Goal: Task Accomplishment & Management: Manage account settings

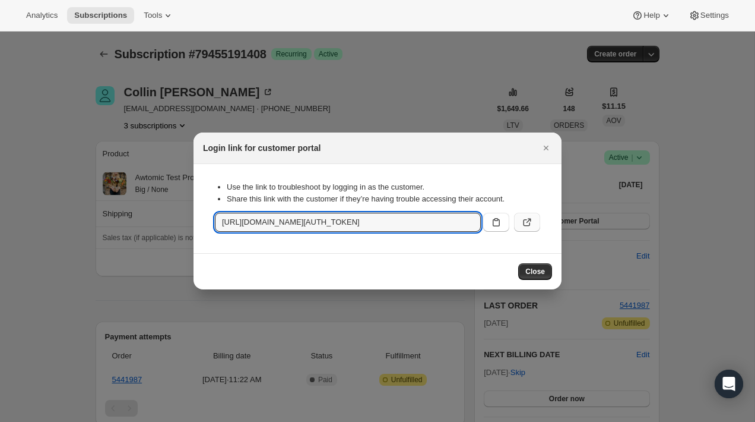
click at [523, 223] on icon ":r9i:" at bounding box center [527, 222] width 12 height 12
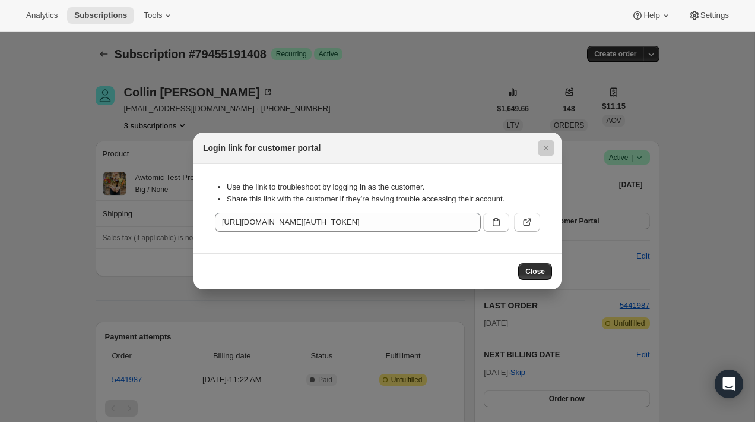
click at [63, 105] on div at bounding box center [377, 211] width 755 height 422
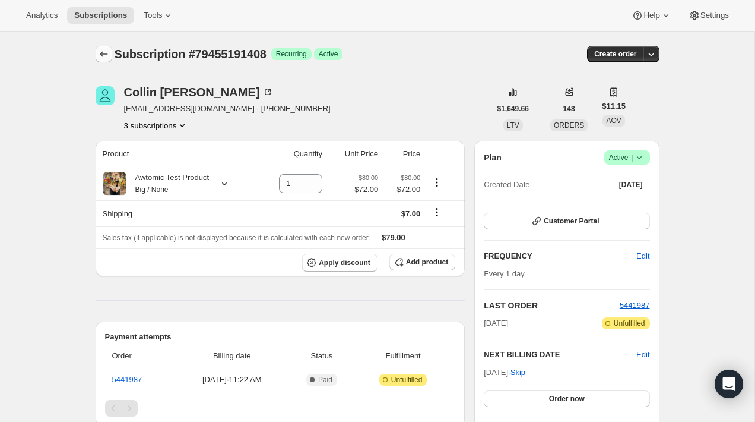
click at [99, 54] on icon "Subscriptions" at bounding box center [104, 54] width 12 height 12
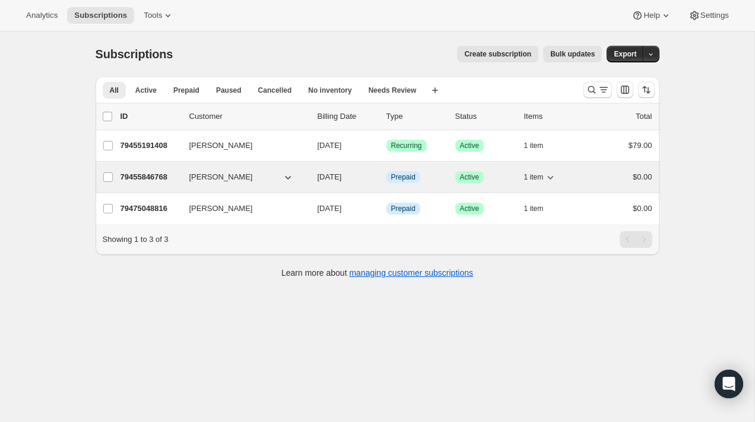
click at [276, 179] on button "[PERSON_NAME]" at bounding box center [241, 176] width 119 height 19
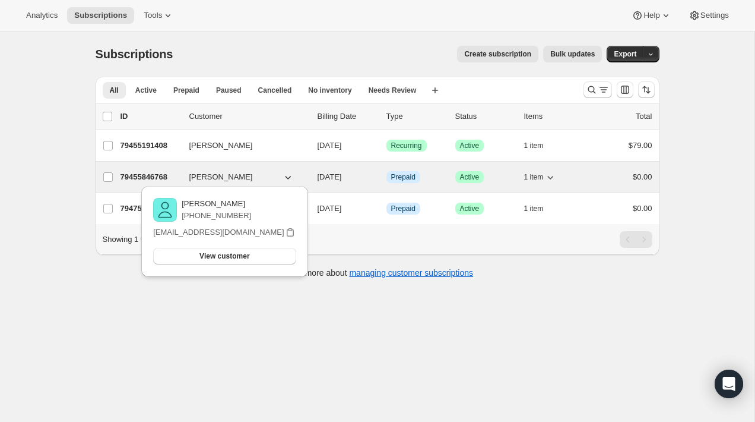
click at [318, 178] on span "[DATE]" at bounding box center [330, 176] width 24 height 9
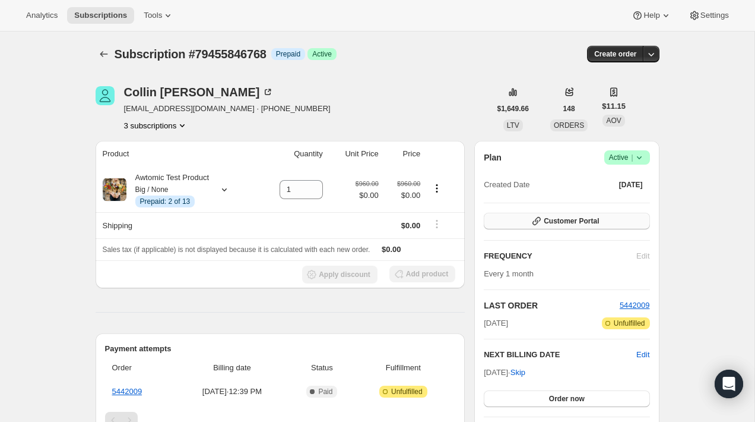
click at [558, 226] on button "Customer Portal" at bounding box center [567, 221] width 166 height 17
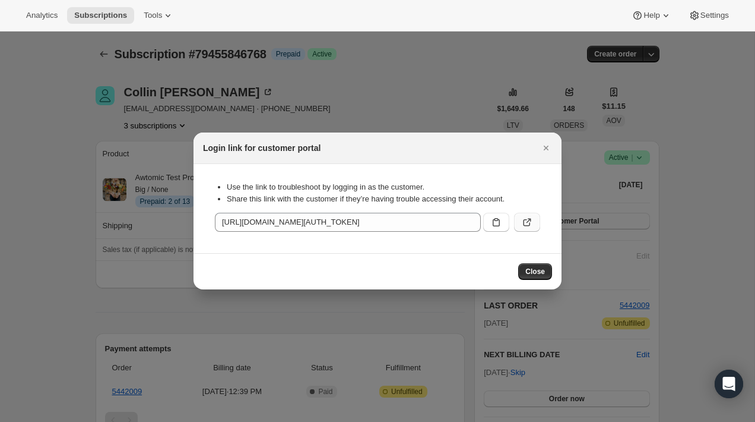
click at [533, 223] on icon ":rdo:" at bounding box center [527, 222] width 12 height 12
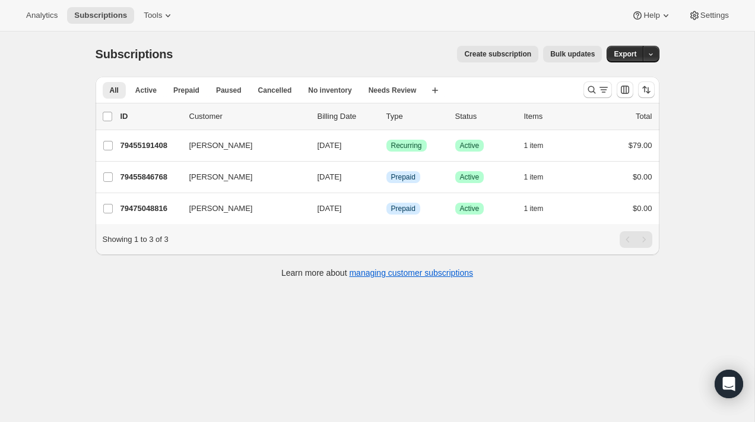
click at [40, 86] on div "Subscriptions. This page is ready Subscriptions Create subscription Bulk update…" at bounding box center [377, 242] width 755 height 422
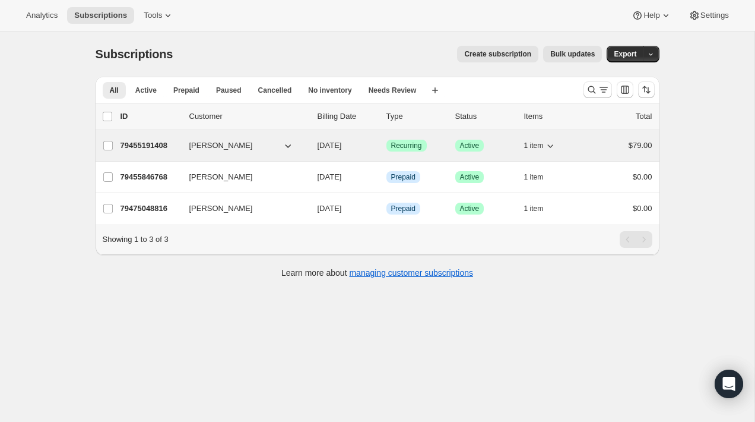
click at [305, 146] on div "[PERSON_NAME]" at bounding box center [248, 146] width 119 height 12
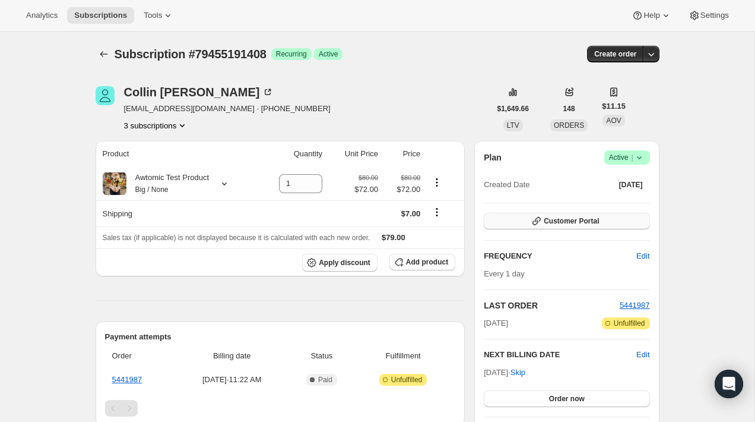
click at [555, 227] on button "Customer Portal" at bounding box center [567, 221] width 166 height 17
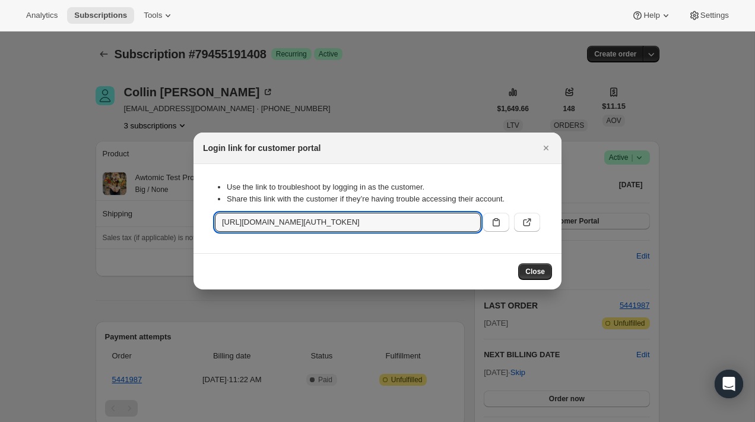
scroll to position [0, 1439]
drag, startPoint x: 330, startPoint y: 219, endPoint x: 482, endPoint y: 219, distance: 152.0
click at [482, 219] on div "https://flowersfordreams.com/tools/bundle-subscriptions?authToken=eyJhbGciOiJIU…" at bounding box center [377, 222] width 325 height 19
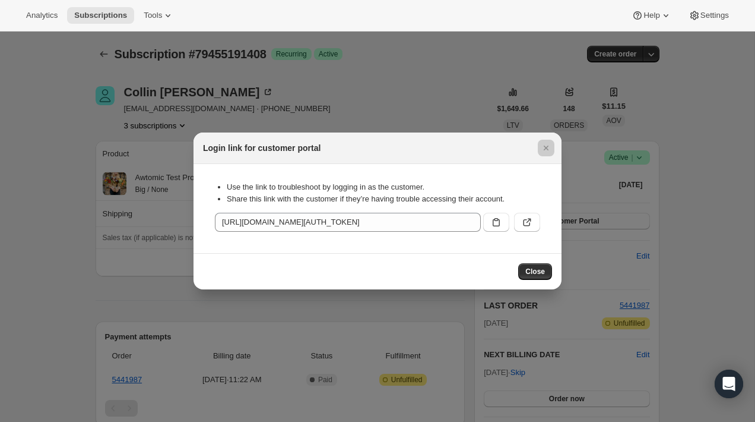
click at [76, 128] on div at bounding box center [377, 211] width 755 height 422
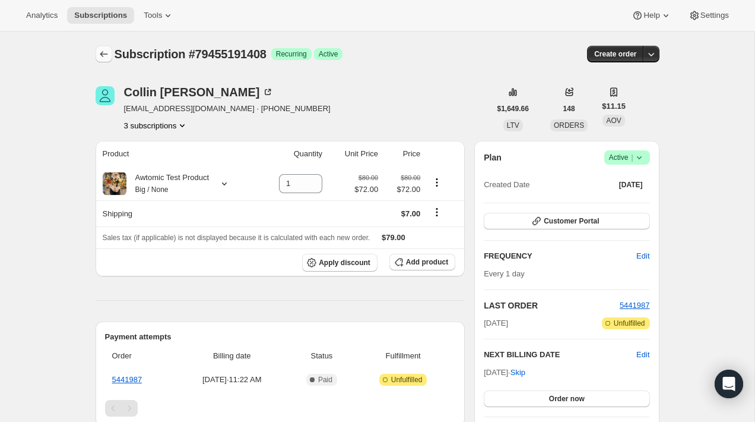
click at [98, 50] on icon "Subscriptions" at bounding box center [104, 54] width 12 height 12
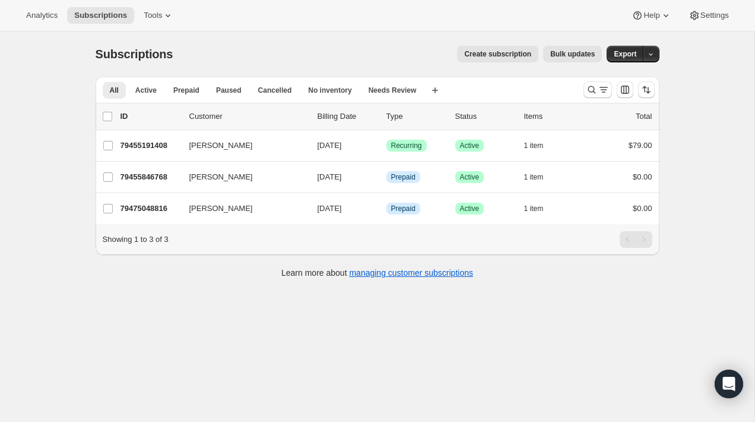
click at [363, 59] on div "Create subscription Bulk updates" at bounding box center [394, 54] width 415 height 17
click at [363, 58] on div "Create subscription Bulk updates" at bounding box center [394, 54] width 415 height 17
click at [497, 52] on span "Create subscription" at bounding box center [497, 54] width 67 height 10
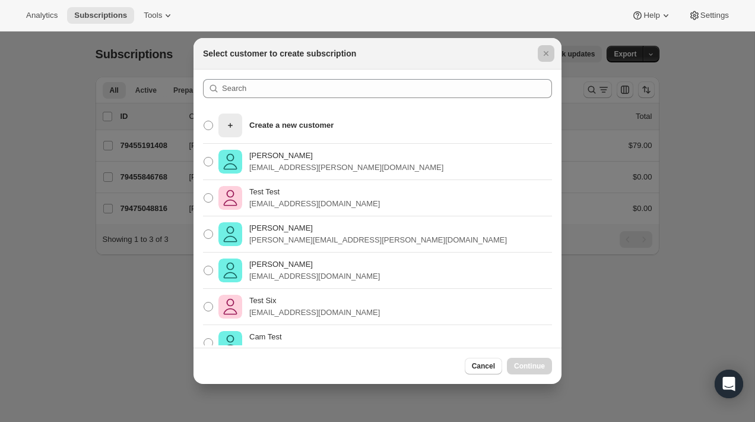
click at [651, 355] on div at bounding box center [377, 211] width 755 height 422
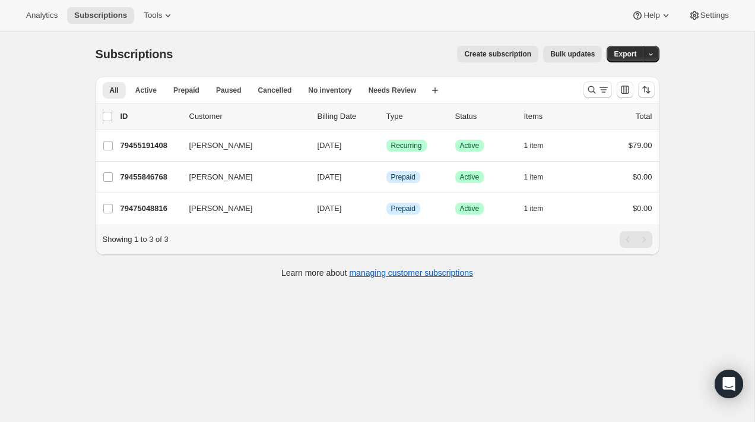
click at [508, 56] on span "Create subscription" at bounding box center [497, 54] width 67 height 10
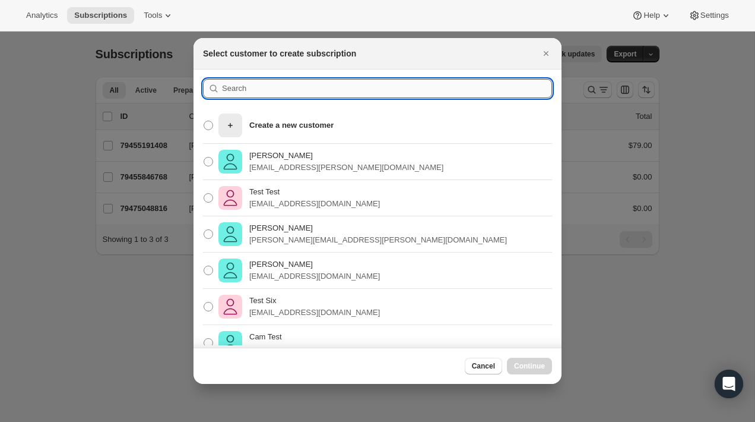
click at [333, 90] on input ":r4h:" at bounding box center [387, 88] width 330 height 19
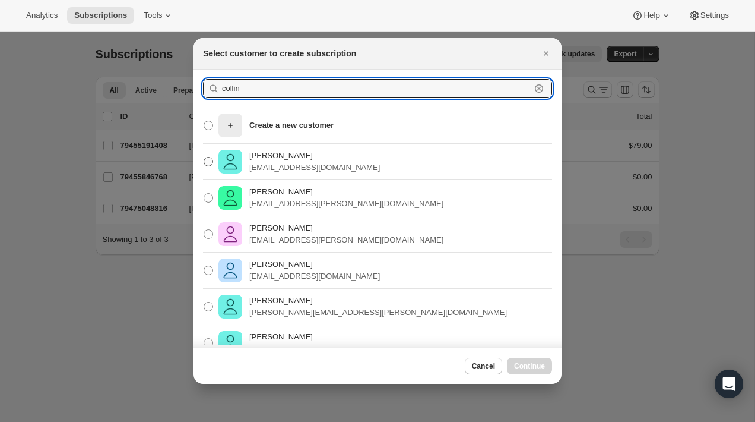
type input "collin"
click at [301, 171] on p "[EMAIL_ADDRESS][DOMAIN_NAME]" at bounding box center [314, 168] width 131 height 12
click at [204, 157] on input "Collin McMahon collin@flowersfordreams.com" at bounding box center [204, 157] width 1 height 1
radio input "true"
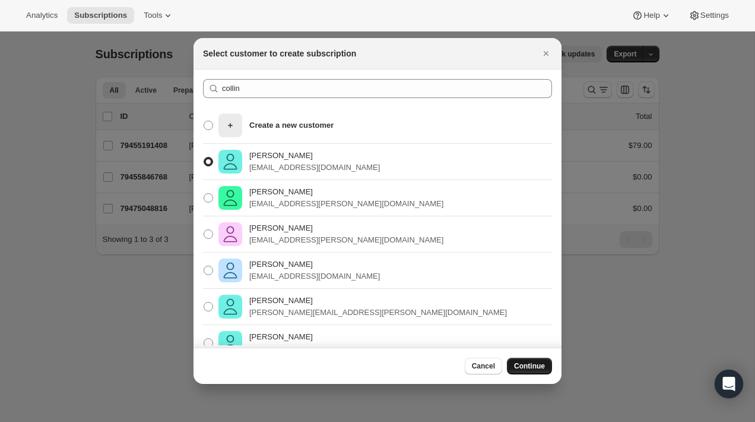
click at [531, 363] on span "Continue" at bounding box center [529, 366] width 31 height 10
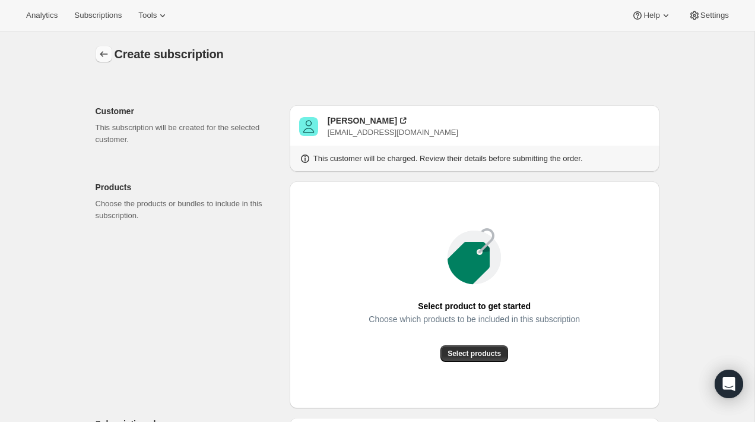
click at [100, 61] on button "button" at bounding box center [104, 54] width 17 height 17
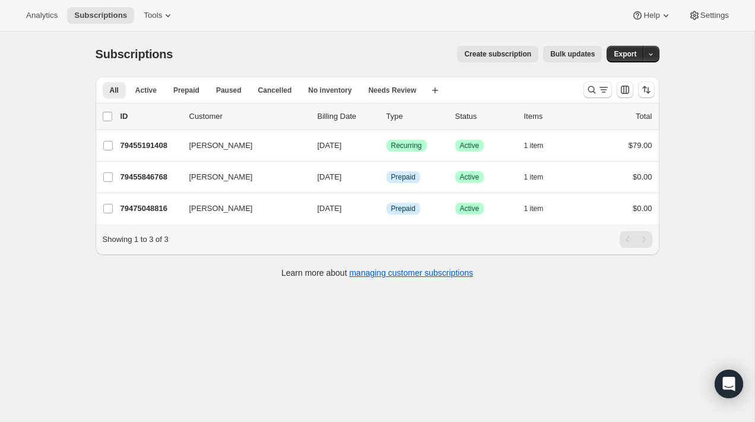
click at [49, 148] on div "Subscriptions. This page is ready Subscriptions Create subscription Bulk update…" at bounding box center [377, 242] width 755 height 422
click at [143, 10] on button "Tools" at bounding box center [159, 15] width 45 height 17
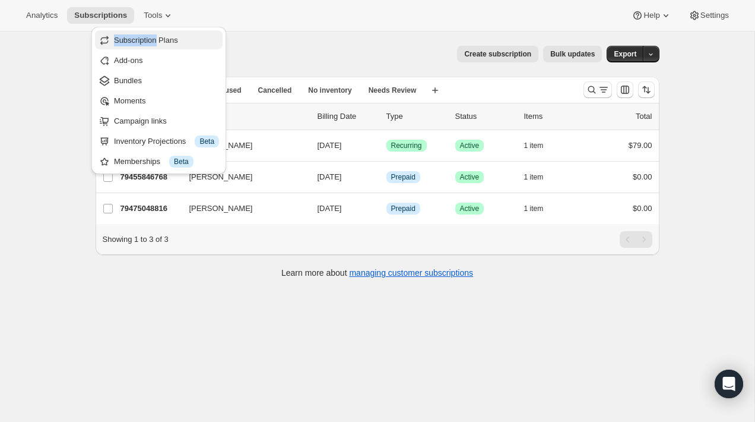
click at [132, 39] on span "Subscription Plans" at bounding box center [146, 40] width 64 height 9
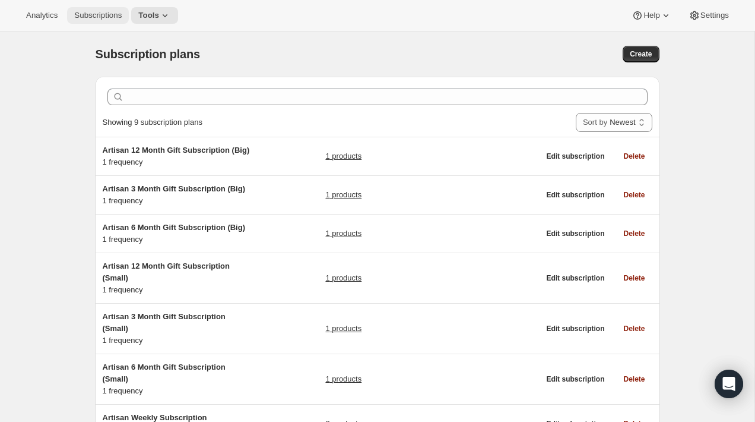
click at [121, 22] on button "Subscriptions" at bounding box center [98, 15] width 62 height 17
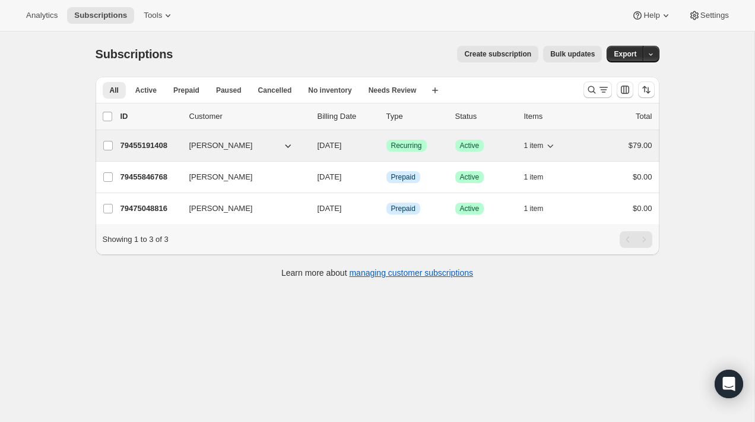
click at [261, 143] on button "[PERSON_NAME]" at bounding box center [241, 145] width 119 height 19
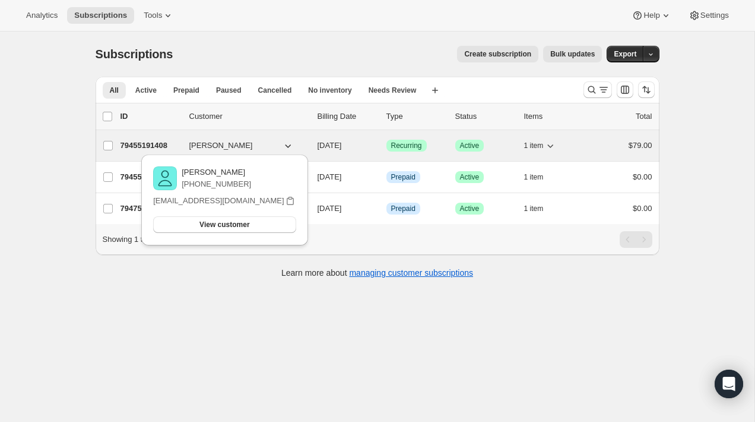
click at [309, 142] on div "79455191408 Collin McMahon 09/30/2025 Success Recurring Success Active 1 item $…" at bounding box center [387, 145] width 532 height 17
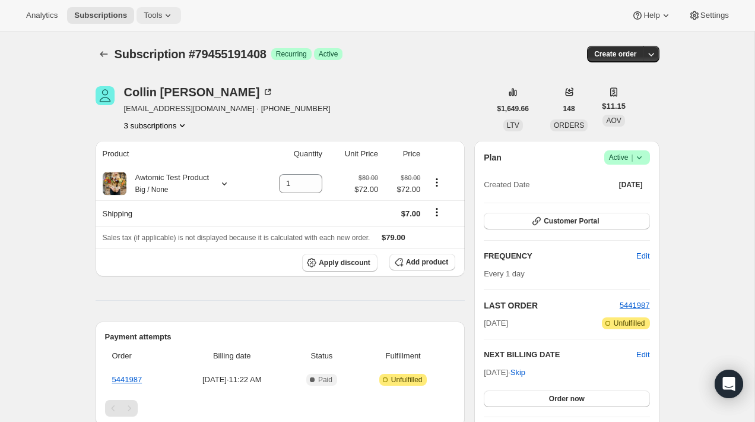
click at [178, 16] on button "Tools" at bounding box center [159, 15] width 45 height 17
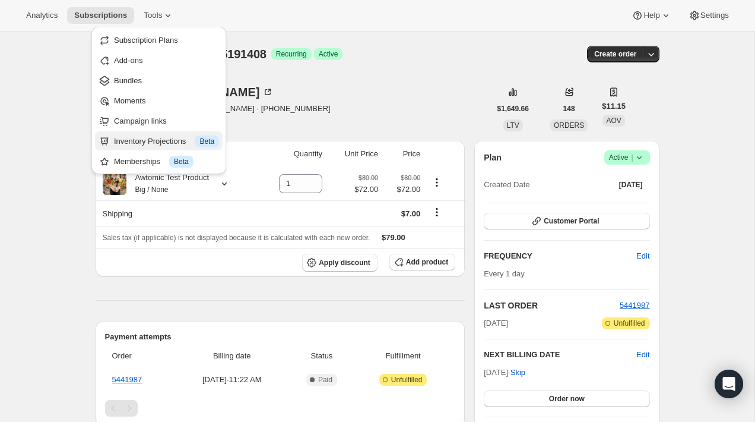
click at [165, 140] on div "Inventory Projections Info Beta" at bounding box center [166, 141] width 105 height 12
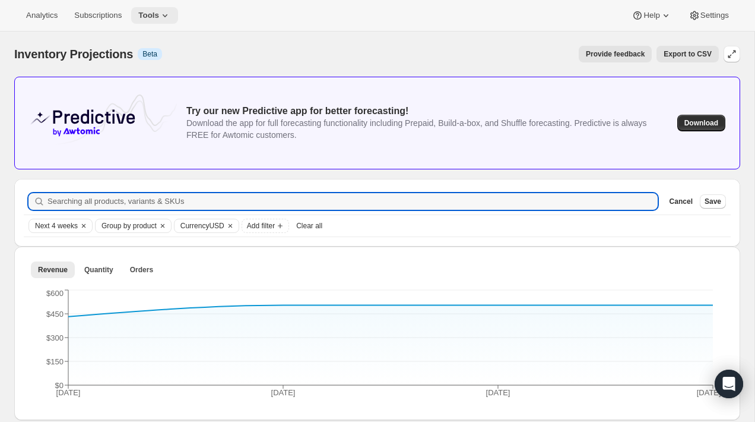
click at [170, 12] on icon at bounding box center [165, 16] width 12 height 12
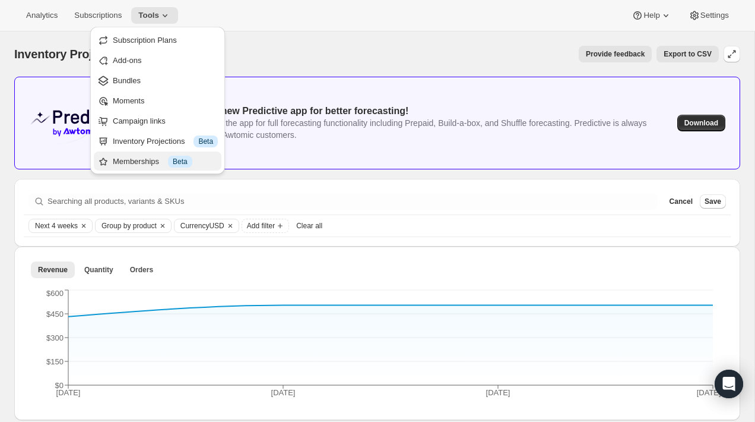
click at [148, 164] on div "Memberships Info Beta" at bounding box center [165, 162] width 105 height 12
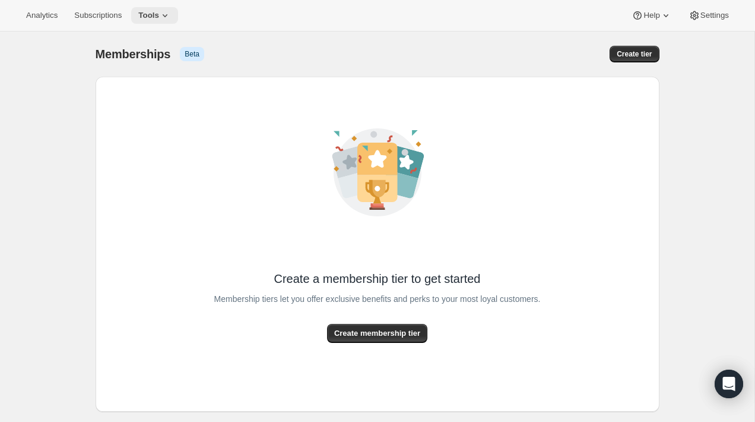
click at [156, 18] on span "Tools" at bounding box center [148, 16] width 21 height 10
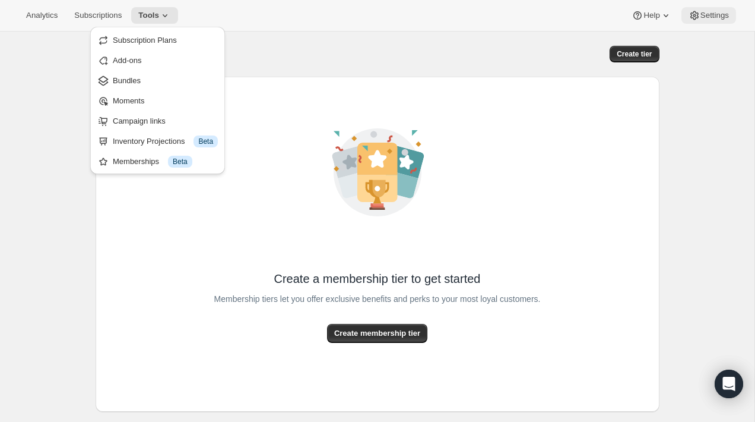
click at [720, 11] on span "Settings" at bounding box center [715, 16] width 29 height 10
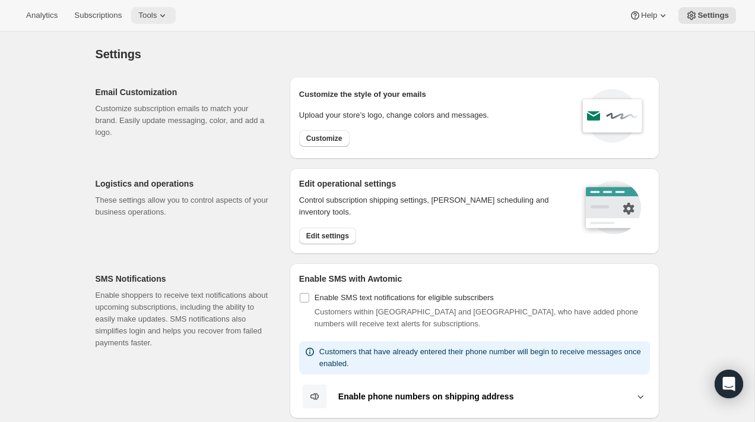
click at [156, 15] on span "Tools" at bounding box center [147, 16] width 18 height 10
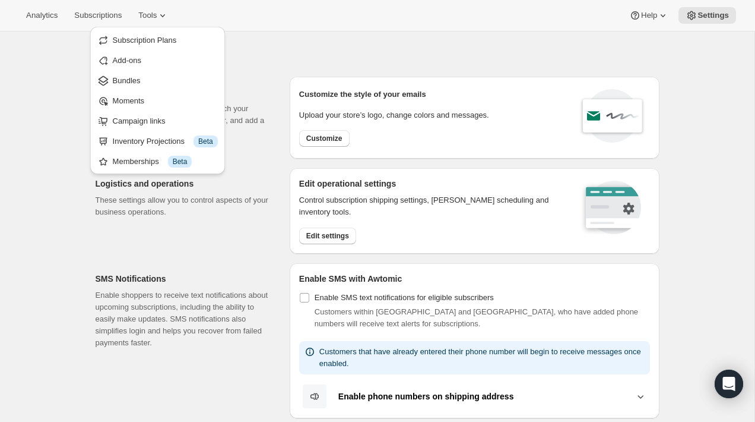
click at [283, 66] on div "Settings. This page is ready Settings" at bounding box center [378, 53] width 564 height 45
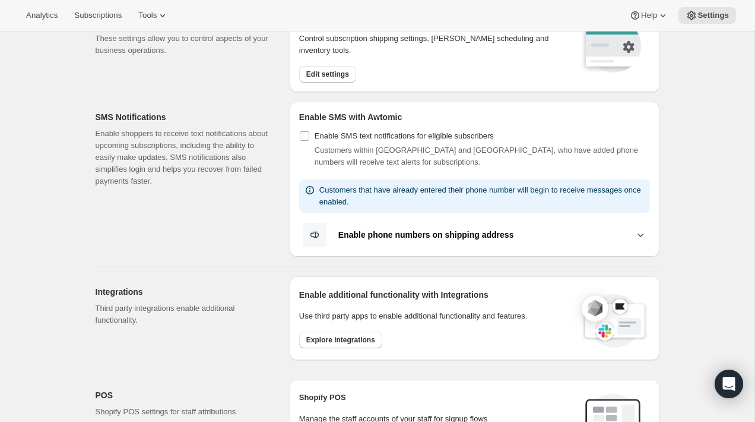
scroll to position [166, 0]
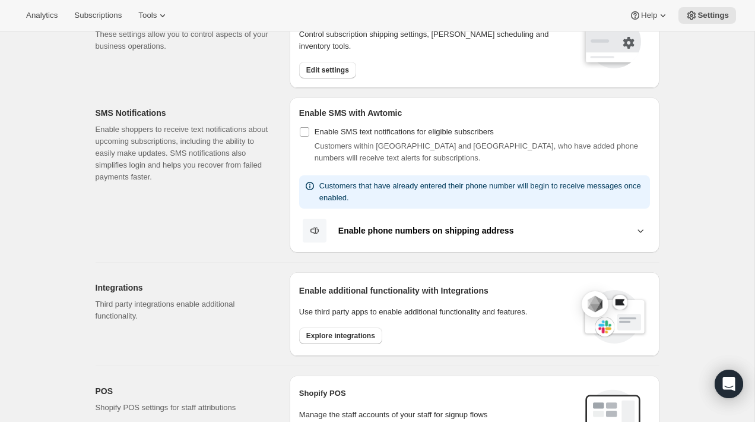
click at [641, 232] on icon at bounding box center [641, 230] width 12 height 12
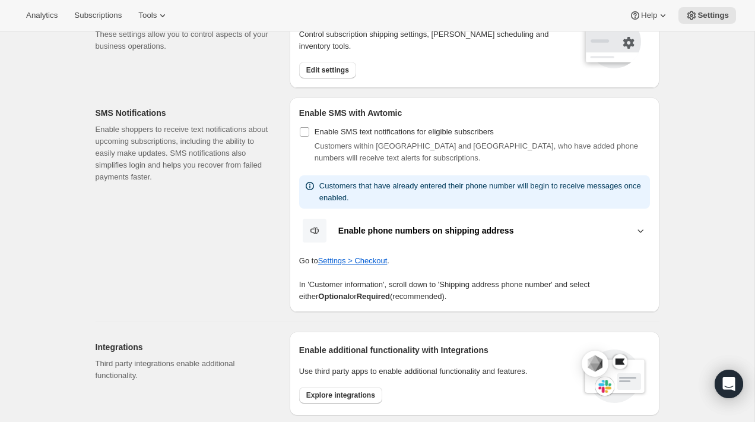
click at [642, 234] on icon at bounding box center [641, 230] width 12 height 12
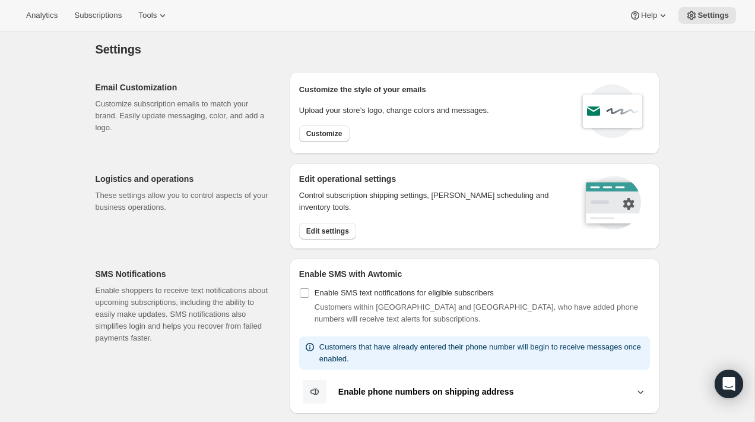
scroll to position [0, 0]
